Goal: Task Accomplishment & Management: Manage account settings

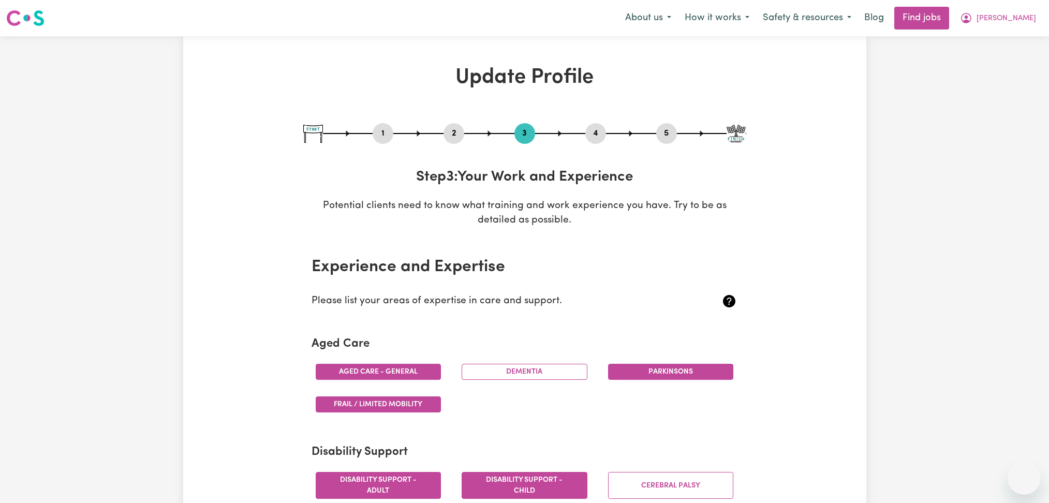
select select "2016"
select select "2007"
select select "2015"
select select "2002"
select select "2005"
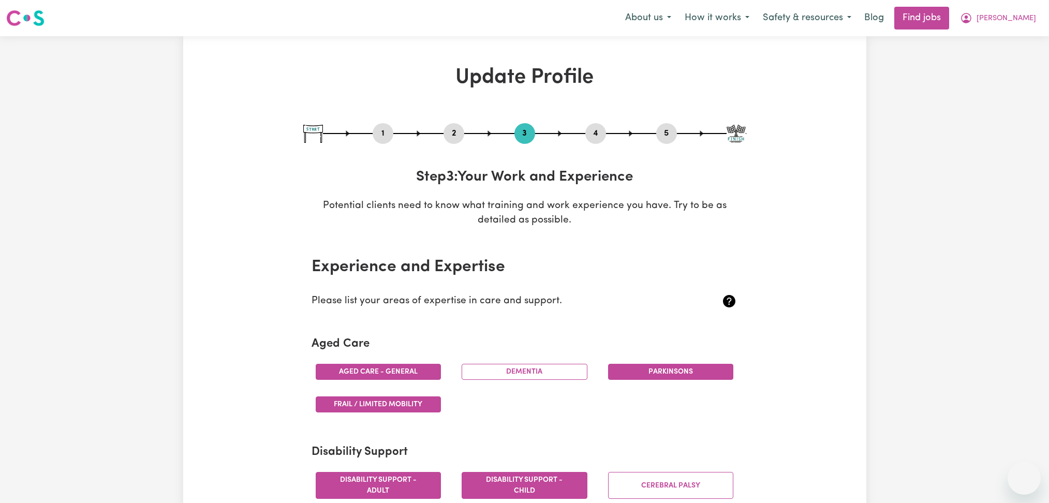
select select "2000"
select select "2002"
select select "Certificate III (Individual Support)"
click at [1017, 20] on button "[PERSON_NAME]" at bounding box center [998, 18] width 90 height 22
click at [990, 75] on link "Logout" at bounding box center [1001, 79] width 82 height 20
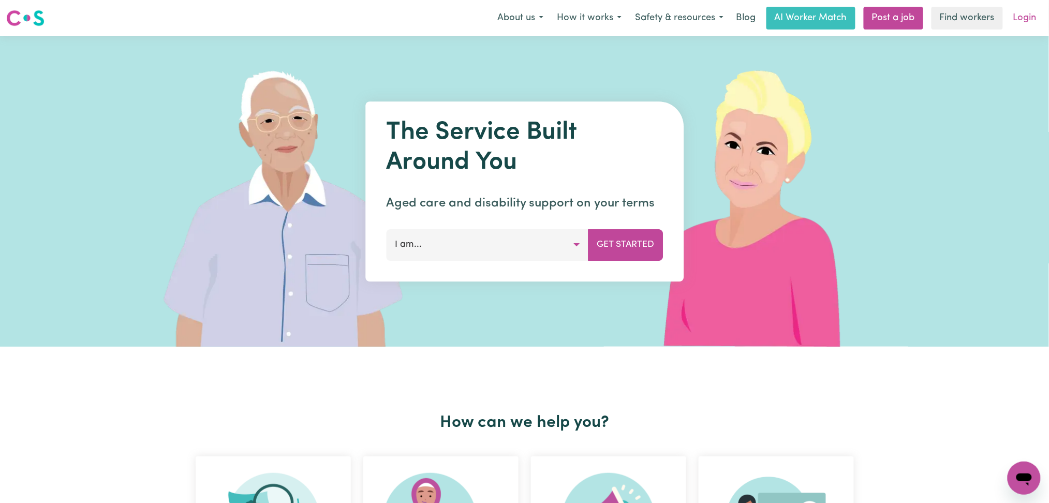
click at [1028, 18] on link "Login" at bounding box center [1025, 18] width 36 height 23
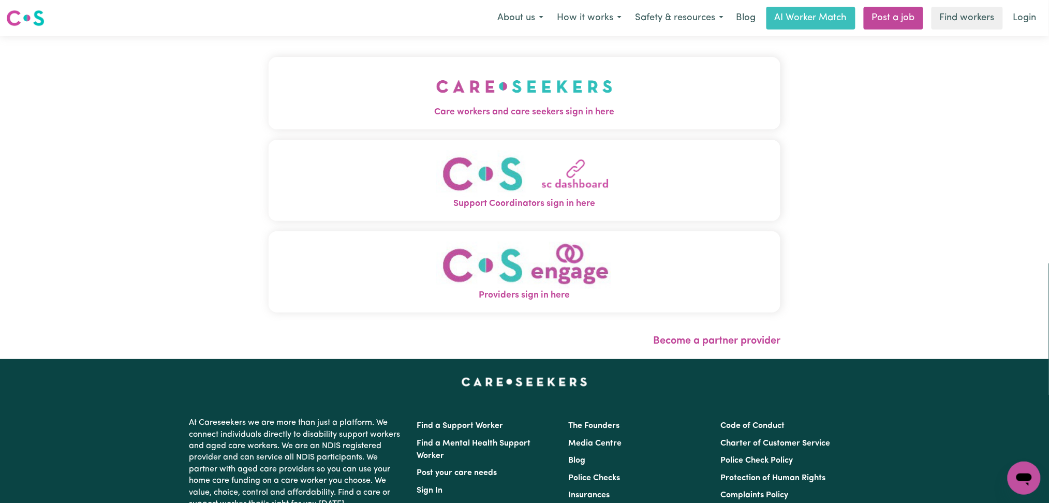
click at [477, 81] on button "Care workers and care seekers sign in here" at bounding box center [525, 93] width 512 height 72
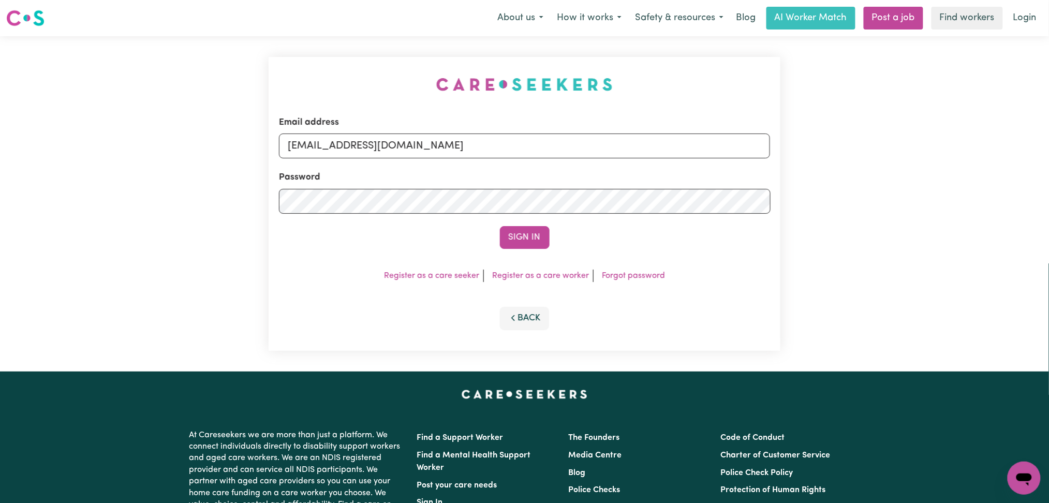
click at [433, 113] on div "Email address [EMAIL_ADDRESS][DOMAIN_NAME] Password Sign In Register as a care …" at bounding box center [525, 204] width 512 height 294
drag, startPoint x: 430, startPoint y: 144, endPoint x: 430, endPoint y: 153, distance: 9.3
click at [430, 148] on input "[EMAIL_ADDRESS][DOMAIN_NAME]" at bounding box center [524, 145] width 491 height 25
drag, startPoint x: 357, startPoint y: 144, endPoint x: 617, endPoint y: 181, distance: 262.8
click at [617, 181] on form "Email address Superuser~[EMAIL_ADDRESS][DOMAIN_NAME] Password Sign In" at bounding box center [524, 182] width 491 height 133
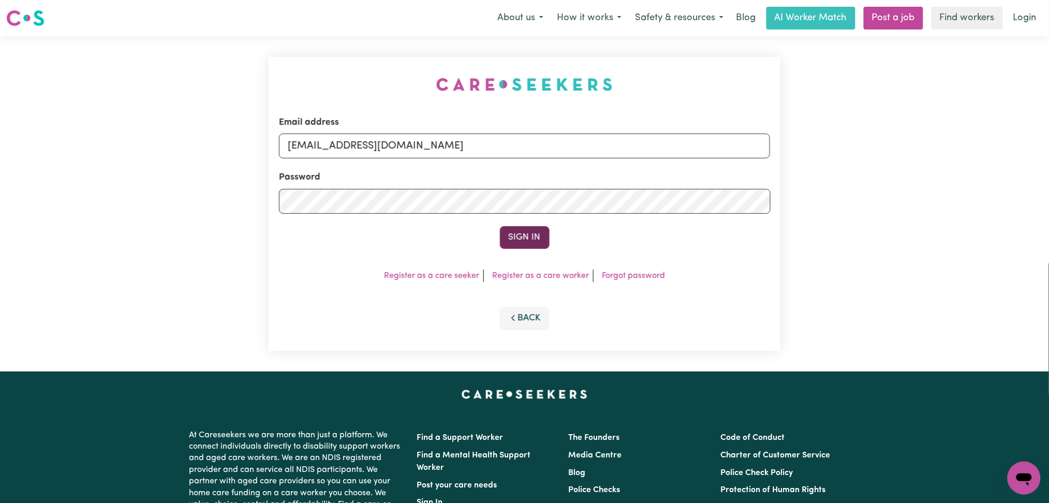
type input "[EMAIL_ADDRESS][DOMAIN_NAME]"
click at [510, 235] on button "Sign In" at bounding box center [525, 237] width 50 height 23
